Goal: Task Accomplishment & Management: Manage account settings

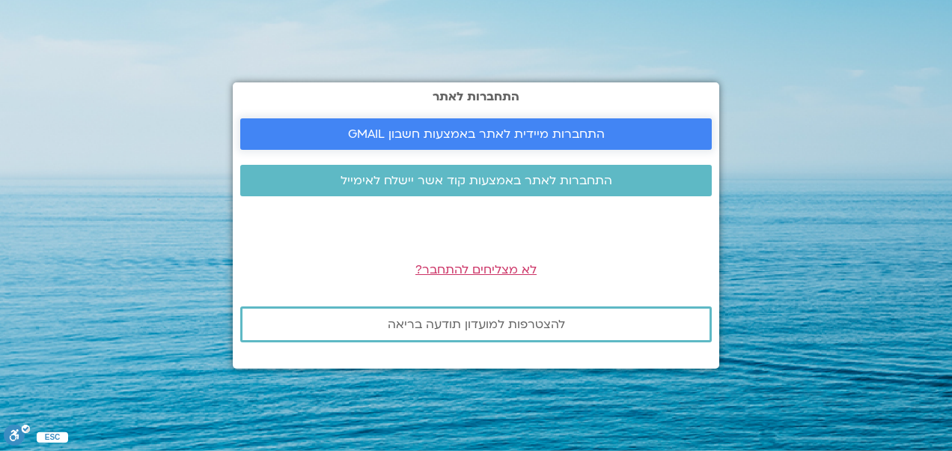
click at [265, 124] on link "התחברות מיידית לאתר באמצעות חשבון GMAIL" at bounding box center [476, 133] width 472 height 31
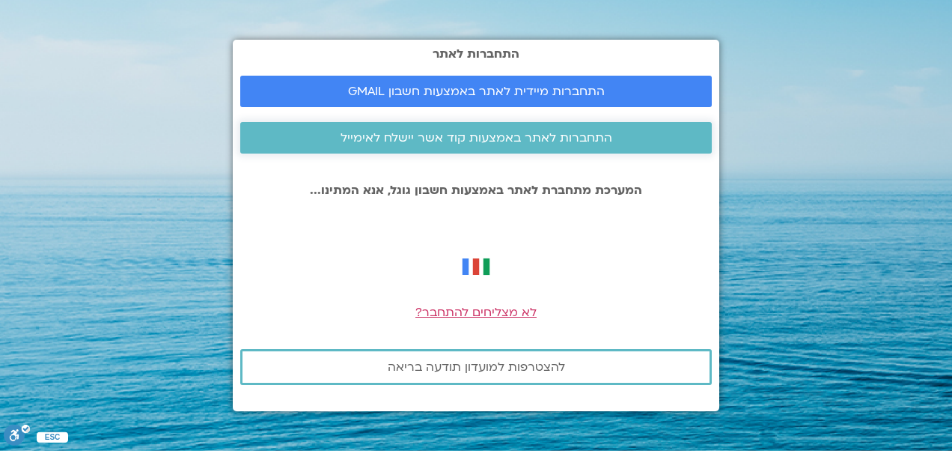
click at [621, 139] on span "התחברות לאתר באמצעות קוד אשר יישלח לאימייל" at bounding box center [476, 137] width 436 height 13
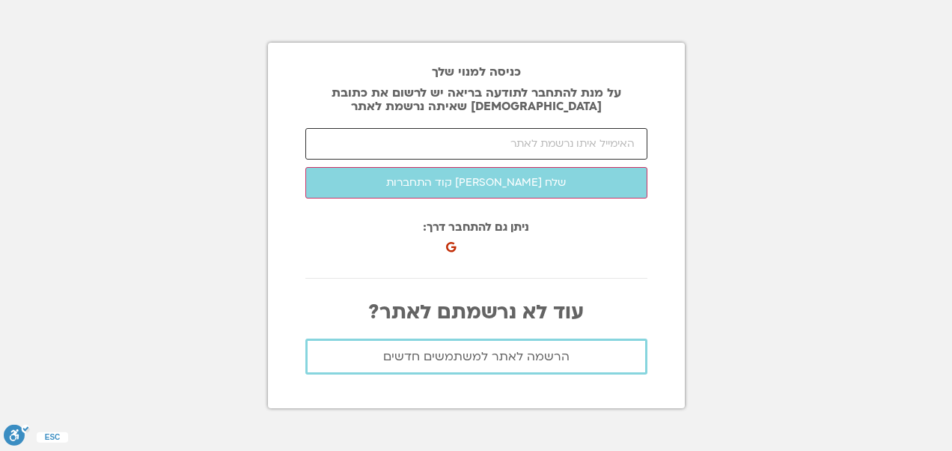
click at [617, 147] on input "email" at bounding box center [476, 143] width 342 height 31
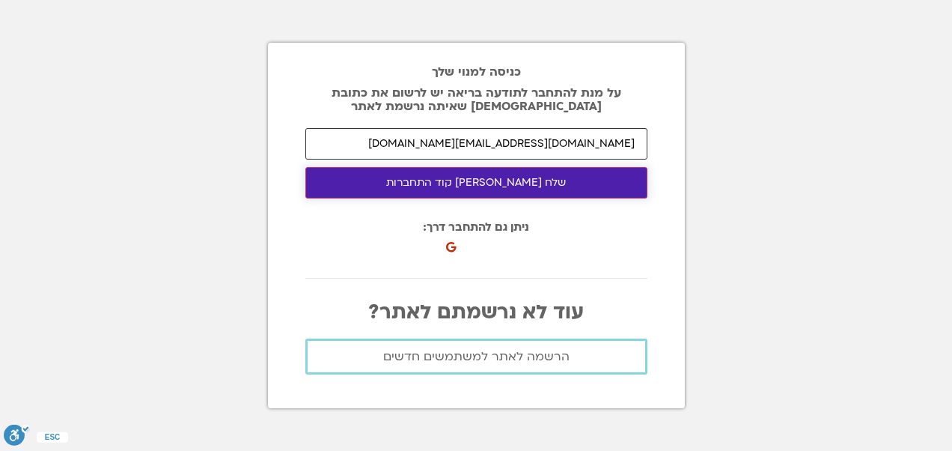
type input "hadas.gh@gmail.com"
click at [545, 186] on button "שלח לי קוד התחברות" at bounding box center [476, 182] width 342 height 31
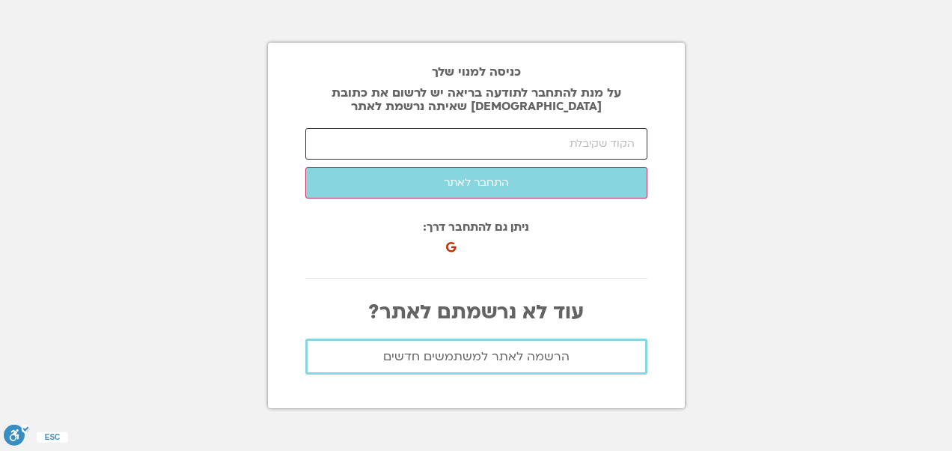
click at [602, 142] on input "number" at bounding box center [476, 143] width 342 height 31
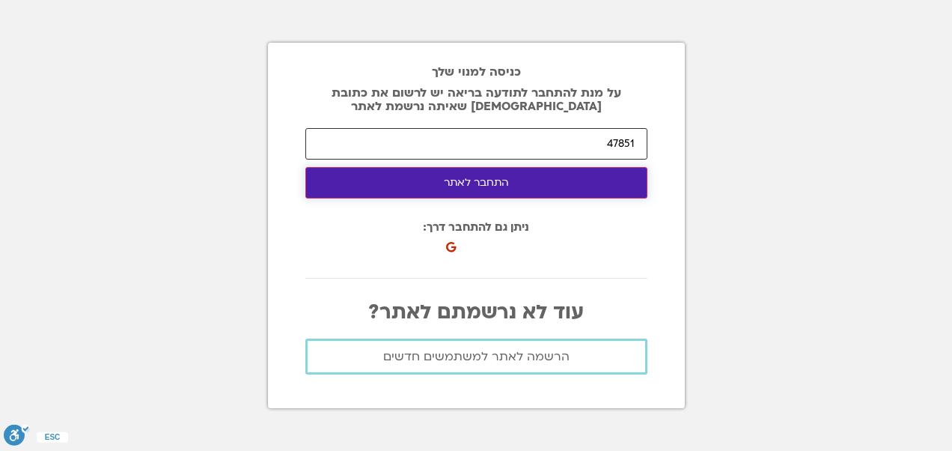
type input "47851"
click at [509, 183] on button "התחבר לאתר" at bounding box center [476, 182] width 342 height 31
click at [486, 186] on button "התחבר לאתר" at bounding box center [476, 182] width 342 height 31
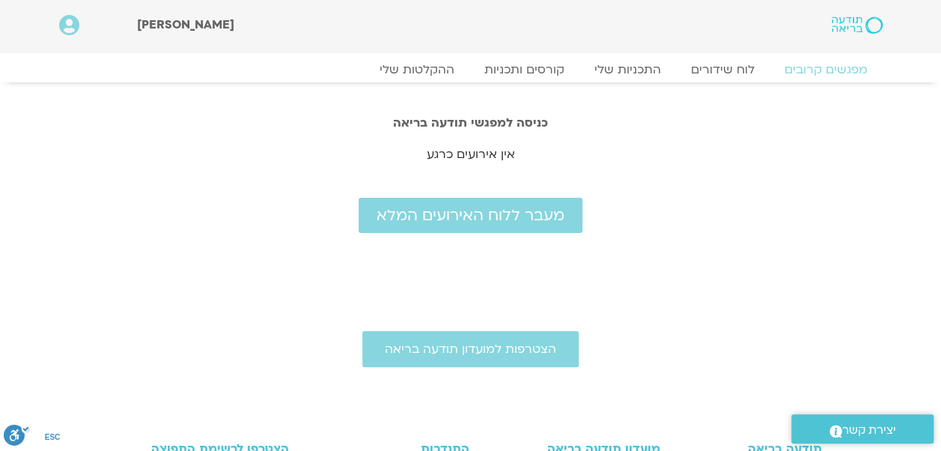
click at [475, 129] on h2 "כניסה למפגשי תודעה בריאה" at bounding box center [470, 122] width 853 height 13
